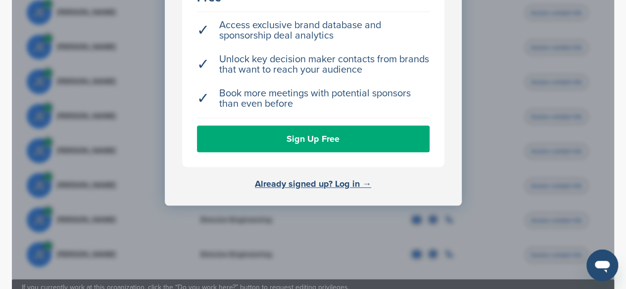
scroll to position [453, 0]
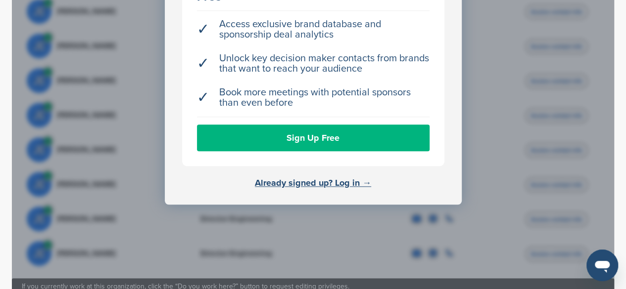
click at [293, 125] on link "Sign Up Free" at bounding box center [313, 138] width 233 height 27
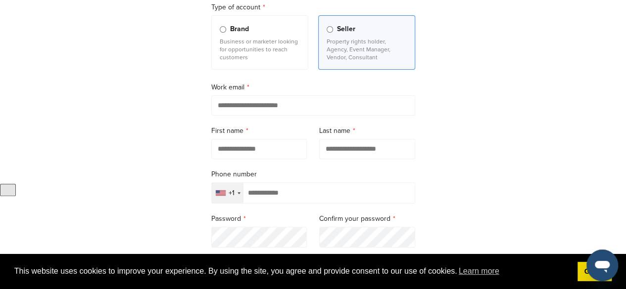
scroll to position [115, 0]
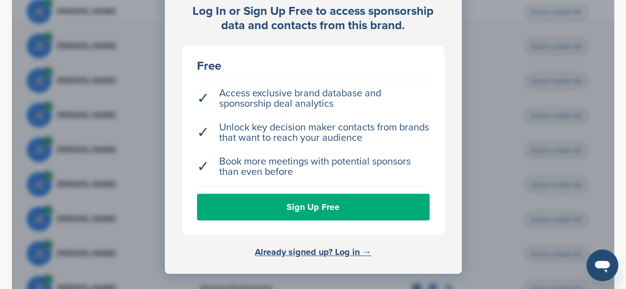
scroll to position [384, 0]
